Goal: Task Accomplishment & Management: Manage account settings

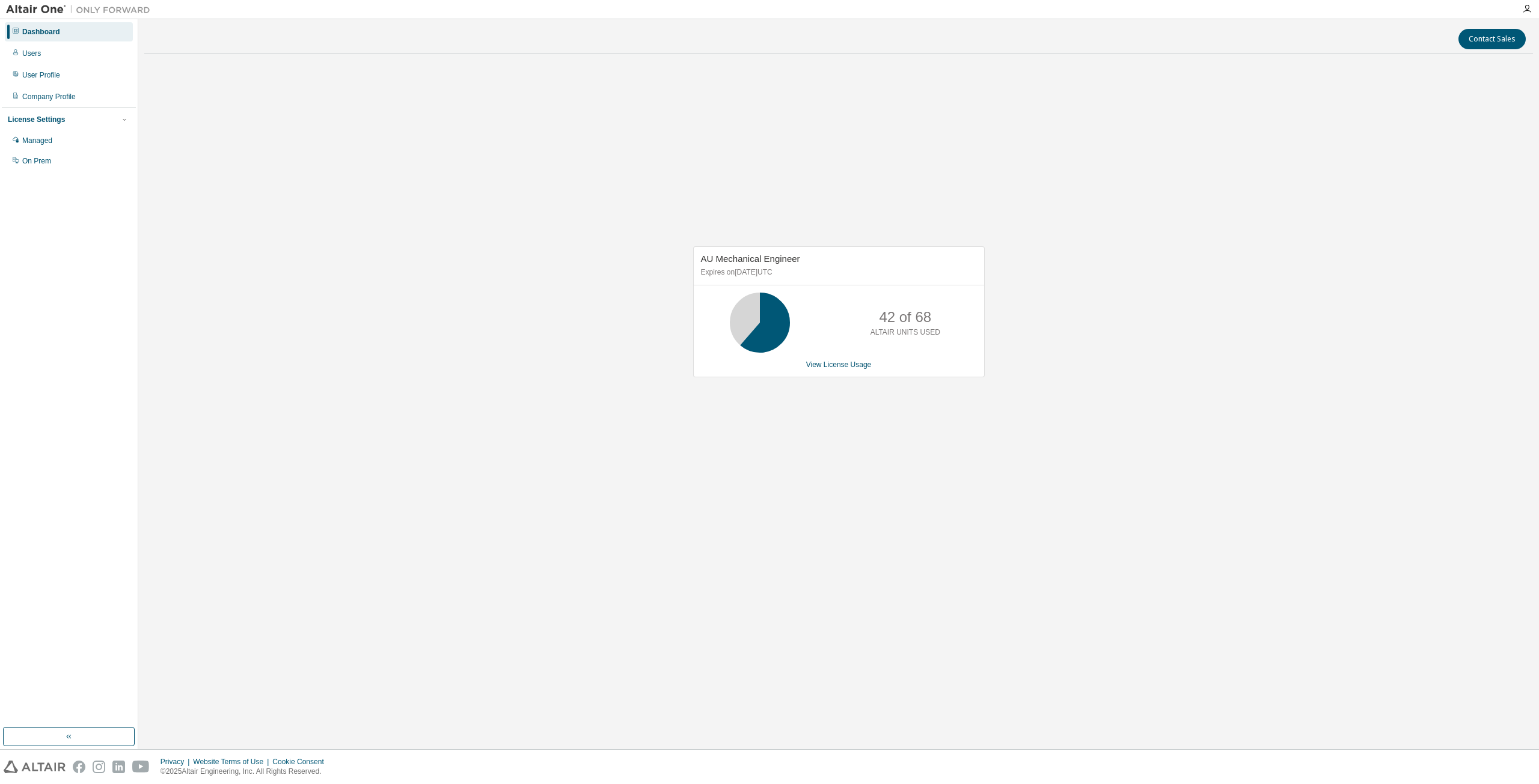
click at [832, 371] on div "AU Mechanical Engineer Expires on January 1, 2026 UTC 42 of 68 ALTAIR UNITS USE…" at bounding box center [838, 312] width 291 height 131
click at [838, 360] on link "View License Usage" at bounding box center [838, 365] width 66 height 9
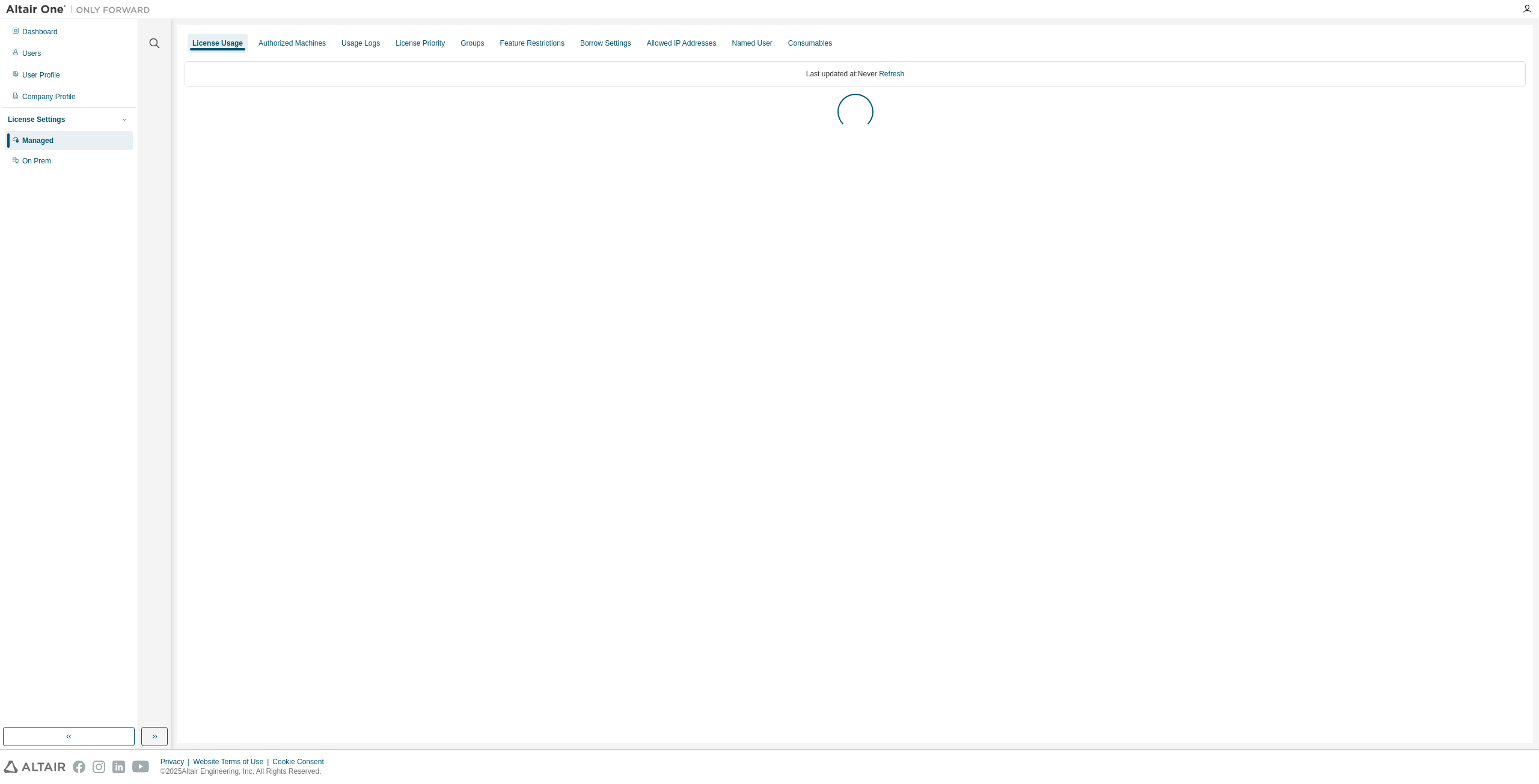
click at [837, 362] on div "License Usage Authorized Machines Usage Logs License Priority Groups Feature Re…" at bounding box center [855, 383] width 1356 height 718
click at [188, 110] on icon "button" at bounding box center [188, 107] width 7 height 7
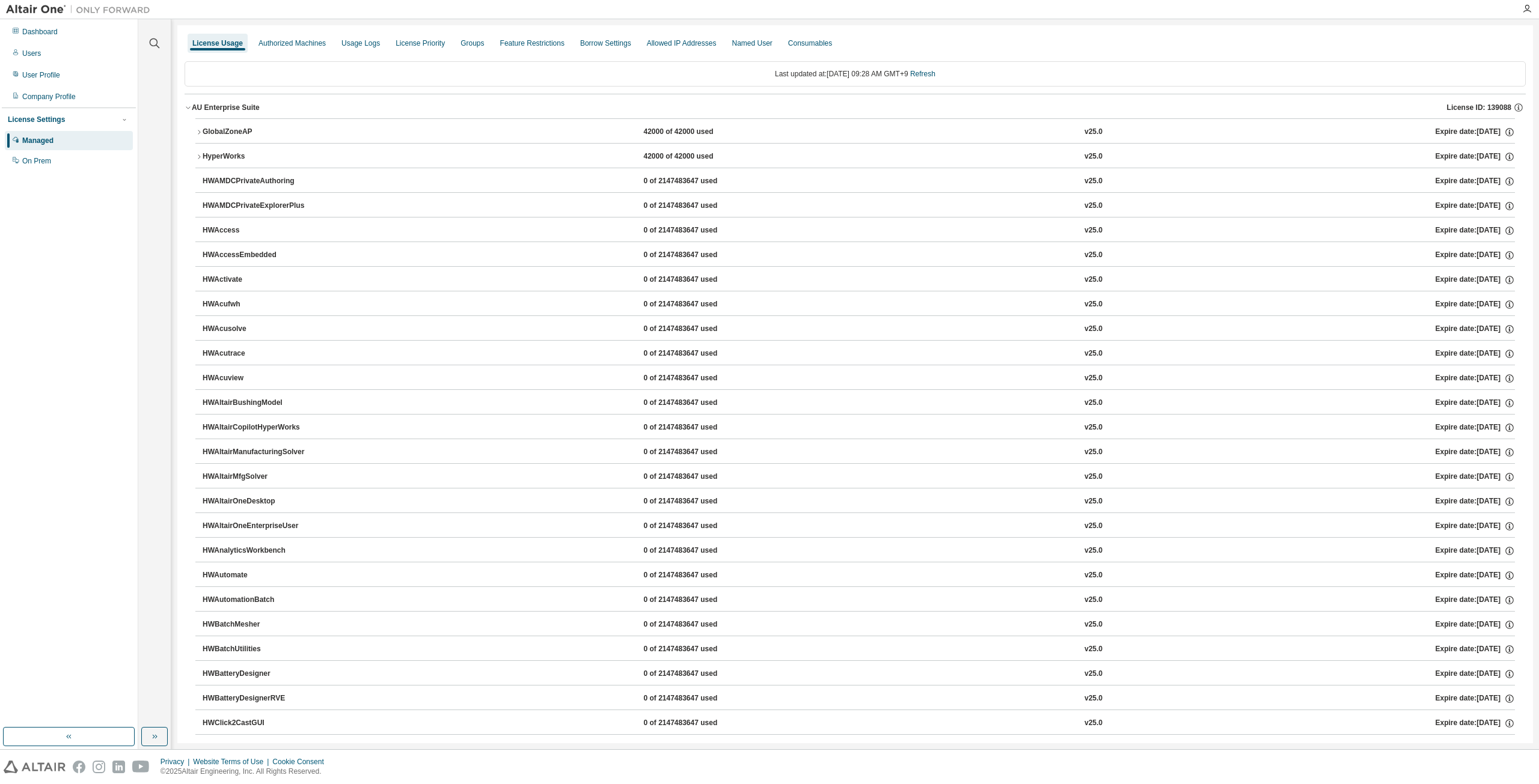
click at [188, 110] on icon "button" at bounding box center [188, 107] width 7 height 7
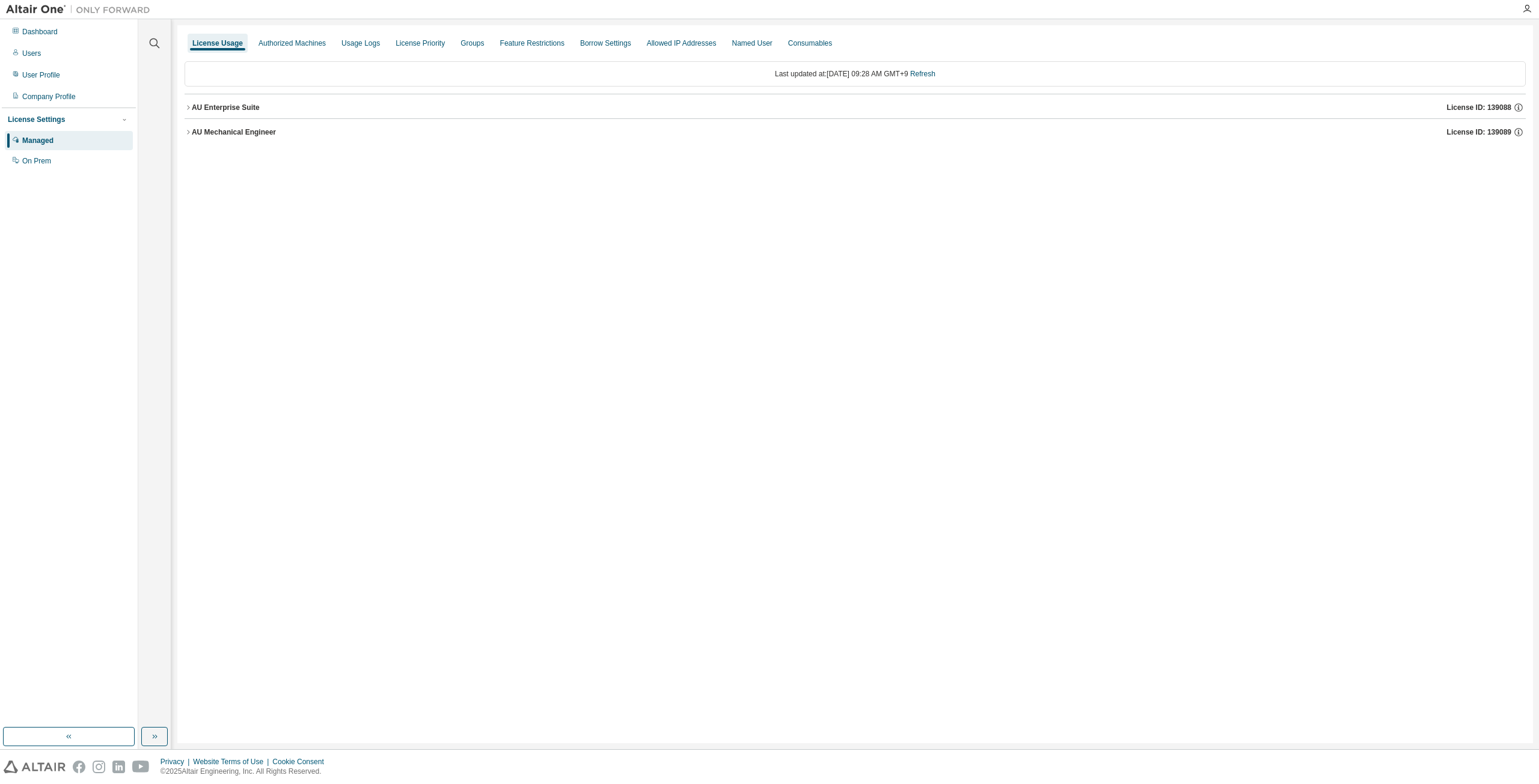
click at [187, 137] on button "AU Mechanical Engineer License ID: 139089" at bounding box center [856, 132] width 1341 height 27
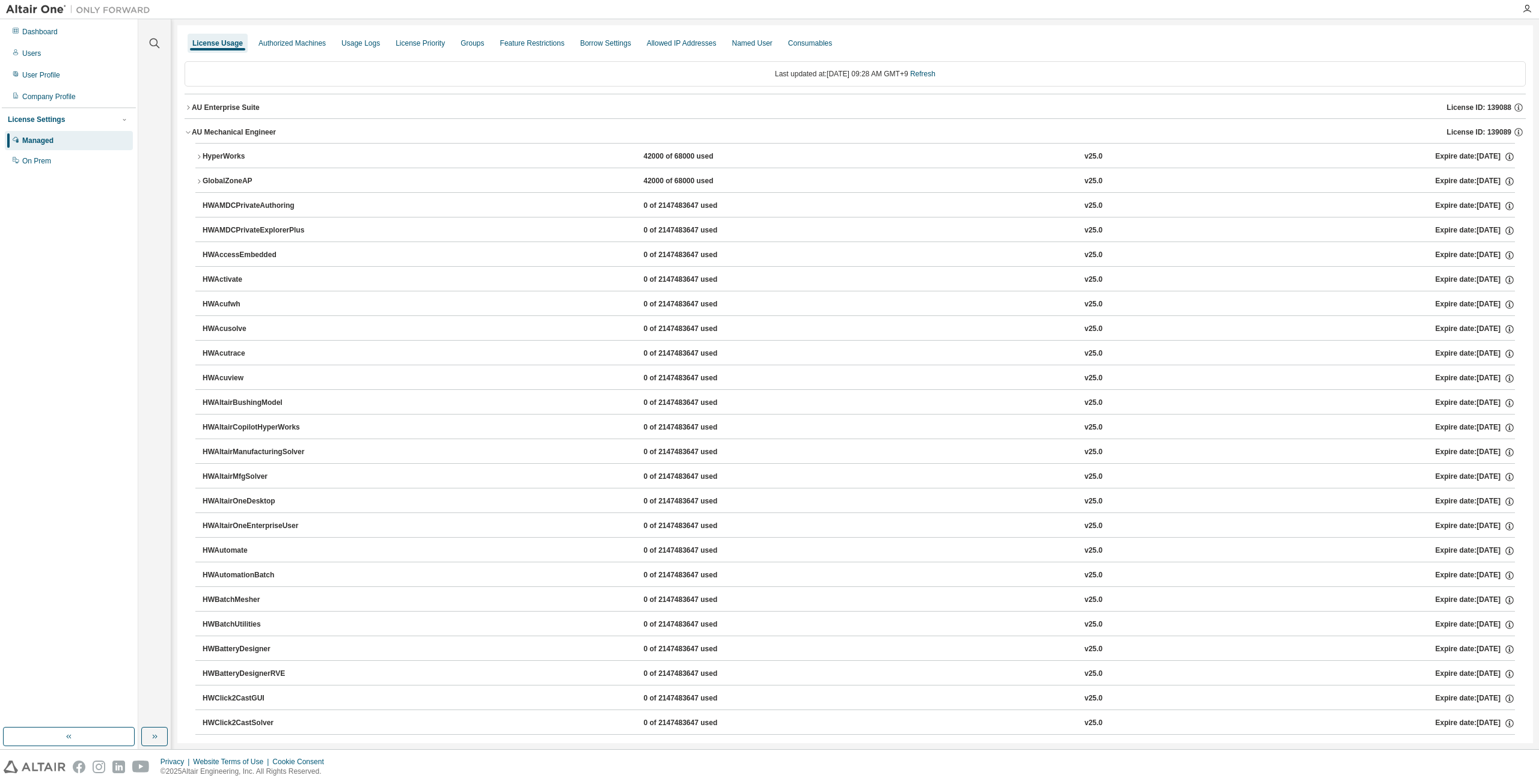
click at [187, 104] on button "AU Enterprise Suite License ID: 139088" at bounding box center [856, 107] width 1341 height 27
click at [198, 135] on icon "button" at bounding box center [199, 132] width 7 height 7
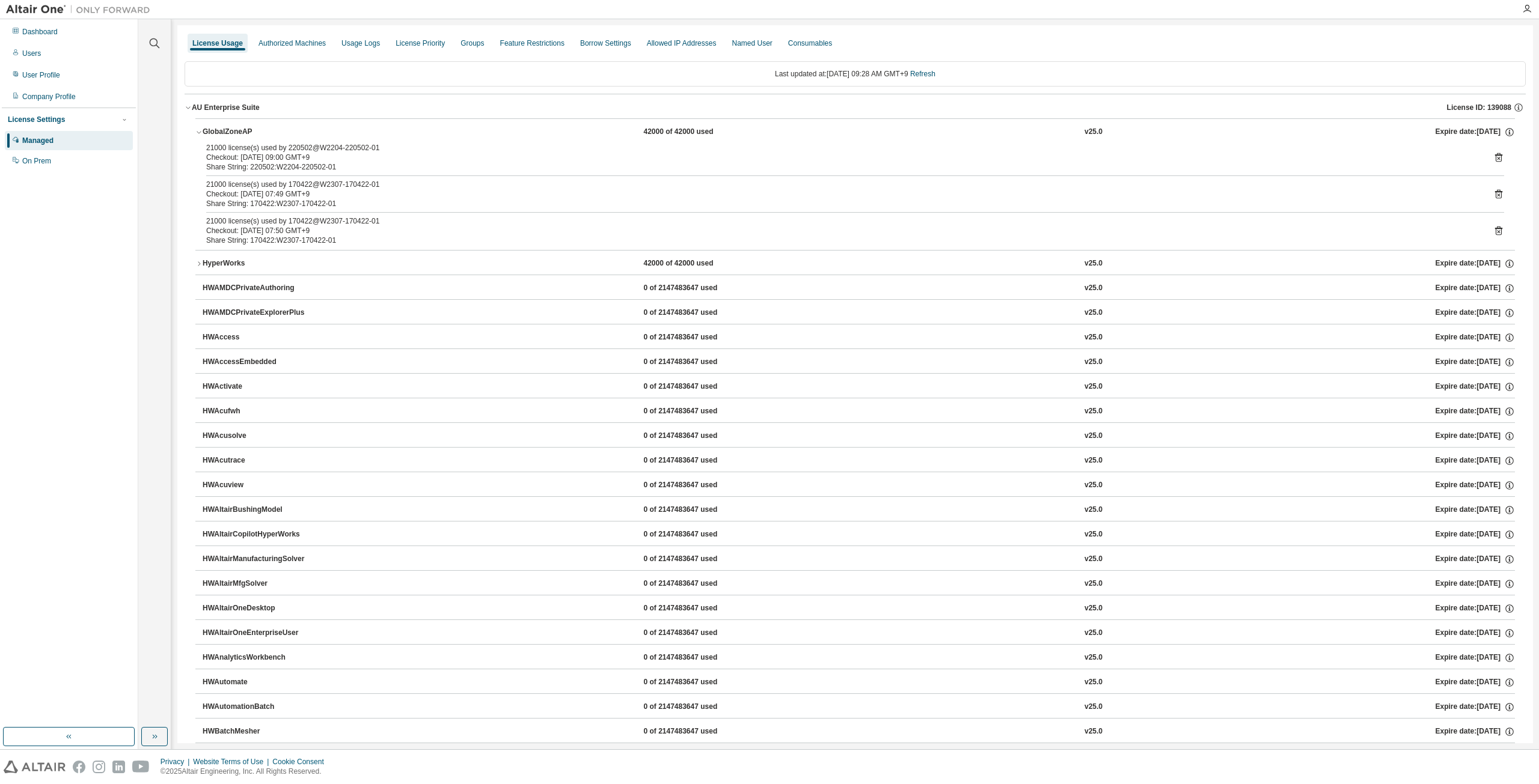
click at [300, 182] on div "21000 license(s) used by 170422@W2307-170422-01" at bounding box center [841, 184] width 1269 height 9
click at [313, 187] on div "21000 license(s) used by 170422@W2307-170422-01" at bounding box center [841, 184] width 1269 height 9
drag, startPoint x: 291, startPoint y: 156, endPoint x: 315, endPoint y: 155, distance: 24.0
click at [315, 155] on div "Checkout: 2025-08-18 09:00 GMT+9" at bounding box center [841, 157] width 1269 height 9
drag, startPoint x: 292, startPoint y: 214, endPoint x: 344, endPoint y: 223, distance: 52.8
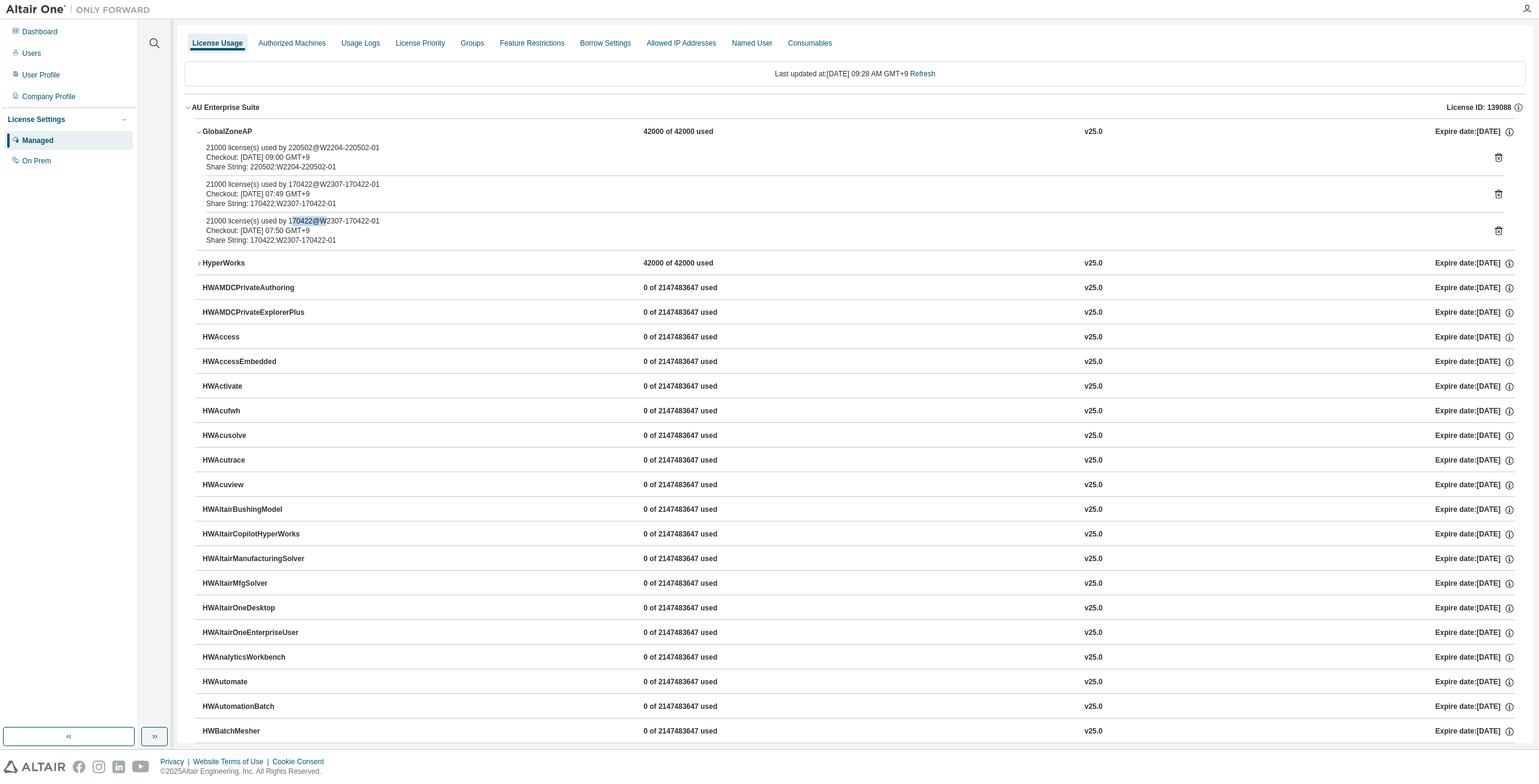
click at [344, 223] on div "21000 license(s) used by 220502@W2204-220502-01 Checkout: 2025-08-18 09:00 GMT+…" at bounding box center [855, 196] width 1320 height 107
drag, startPoint x: 407, startPoint y: 225, endPoint x: 238, endPoint y: 203, distance: 170.4
click at [238, 203] on div "21000 license(s) used by 220502@W2204-220502-01 Checkout: 2025-08-18 09:00 GMT+…" at bounding box center [855, 196] width 1320 height 107
click at [192, 108] on div "AU Enterprise Suite" at bounding box center [225, 107] width 68 height 9
